Goal: Book appointment/travel/reservation

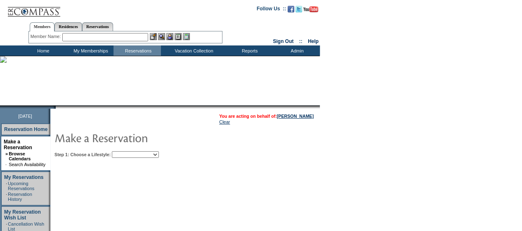
scroll to position [54, 0]
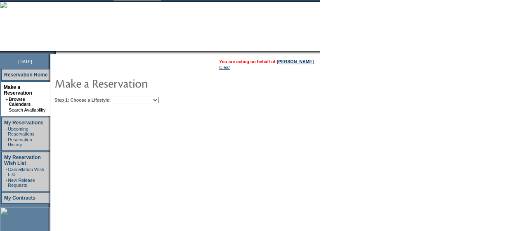
click at [159, 100] on select "Beach Leisure Metropolitan Mountain OIAL for Adventure OIAL for Couples OIAL fo…" at bounding box center [135, 100] width 47 height 7
click at [126, 97] on select "Beach Leisure Metropolitan Mountain OIAL for Adventure OIAL for Couples OIAL fo…" at bounding box center [135, 100] width 47 height 7
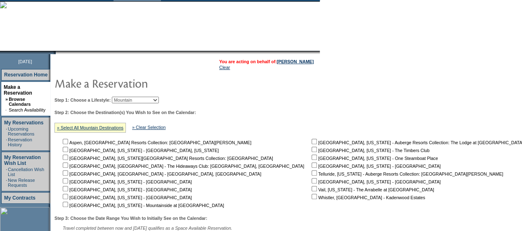
click at [159, 102] on select "Beach Leisure Metropolitan Mountain OIAL for Adventure OIAL for Couples OIAL fo…" at bounding box center [135, 100] width 47 height 7
select select "Metropolitan"
click at [126, 97] on select "Beach Leisure Metropolitan Mountain OIAL for Adventure OIAL for Couples OIAL fo…" at bounding box center [135, 100] width 47 height 7
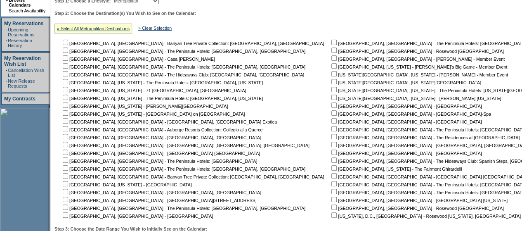
scroll to position [157, 0]
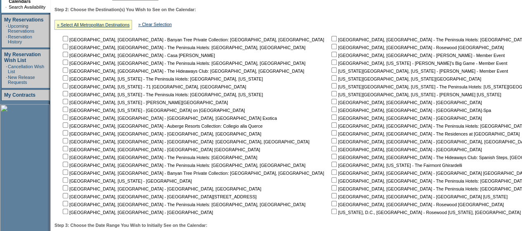
click at [331, 101] on input "checkbox" at bounding box center [333, 101] width 5 height 5
checkbox input "true"
click at [331, 108] on input "checkbox" at bounding box center [333, 108] width 5 height 5
checkbox input "true"
click at [331, 120] on input "checkbox" at bounding box center [333, 116] width 5 height 5
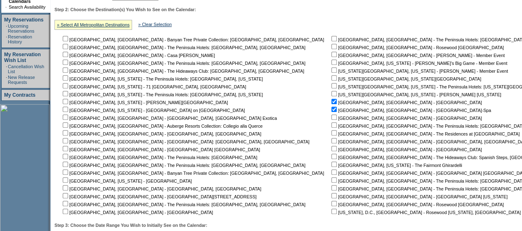
checkbox input "true"
click at [331, 125] on input "checkbox" at bounding box center [333, 124] width 5 height 5
checkbox input "true"
click at [330, 137] on td "[GEOGRAPHIC_DATA], [GEOGRAPHIC_DATA] - The Peninsula Hotels: [GEOGRAPHIC_DATA],…" at bounding box center [469, 125] width 279 height 180
click at [331, 132] on input "checkbox" at bounding box center [333, 132] width 5 height 5
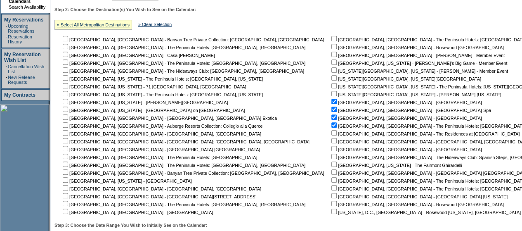
checkbox input "true"
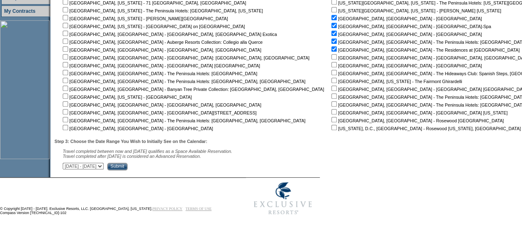
click at [104, 168] on select "[DATE] - [DATE] [DATE] - [DATE] [DATE] - [DATE] [DATE] - [DATE] [DATE] - [DATE]…" at bounding box center [83, 166] width 41 height 7
select select "[DATE]|[DATE]"
click at [67, 163] on select "[DATE] - [DATE] [DATE] - [DATE] [DATE] - [DATE] [DATE] - [DATE] [DATE] - [DATE]…" at bounding box center [83, 166] width 41 height 7
click at [128, 170] on input "Submit" at bounding box center [117, 166] width 20 height 7
